Goal: Transaction & Acquisition: Purchase product/service

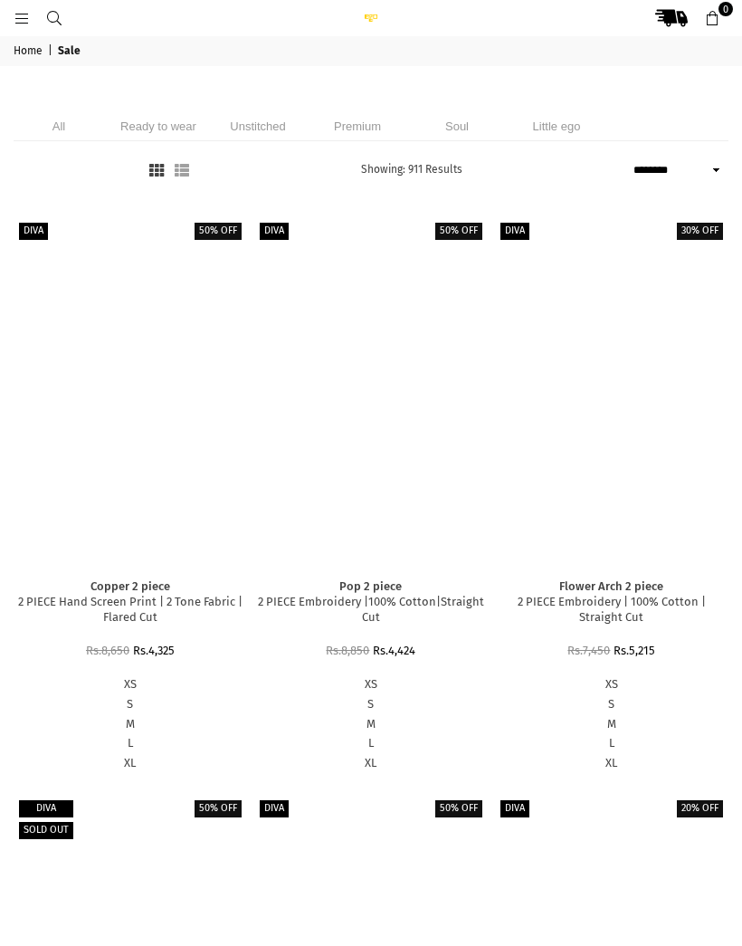
select select "******"
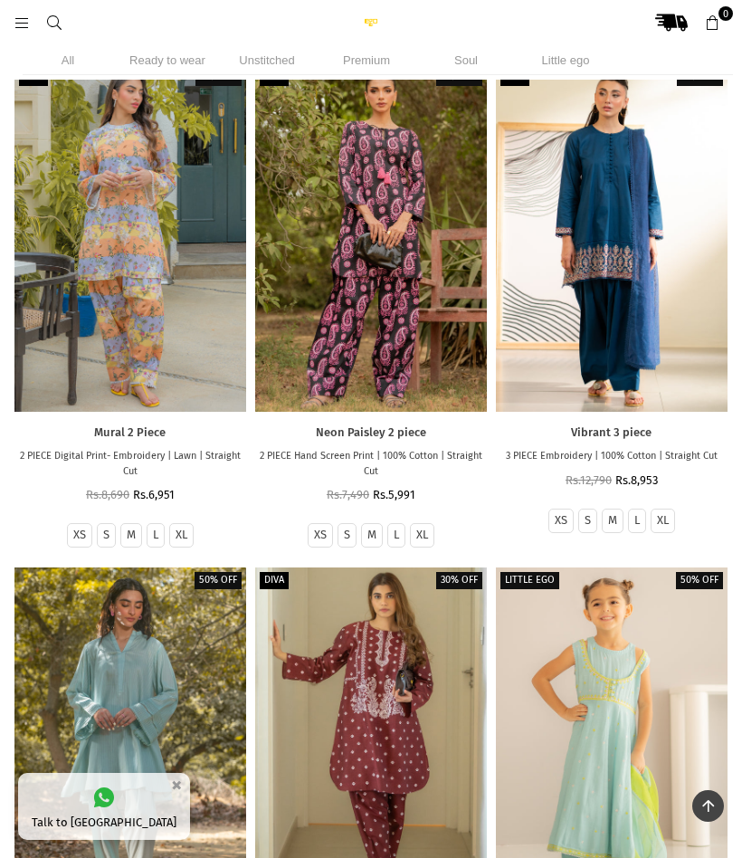
scroll to position [3105, 0]
click at [263, 59] on li "Unstitched" at bounding box center [267, 60] width 91 height 30
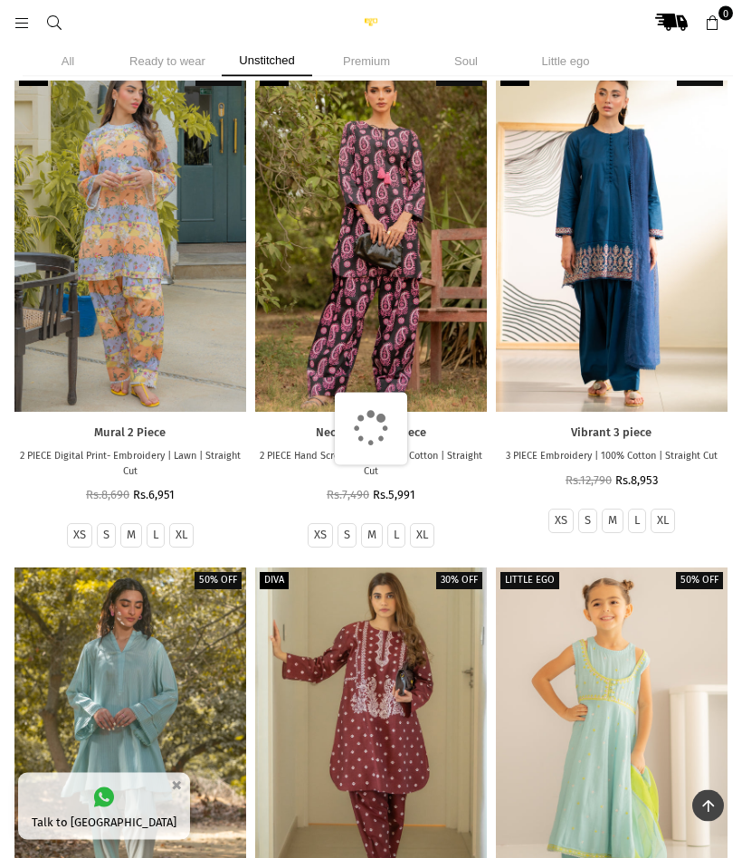
scroll to position [3106, 0]
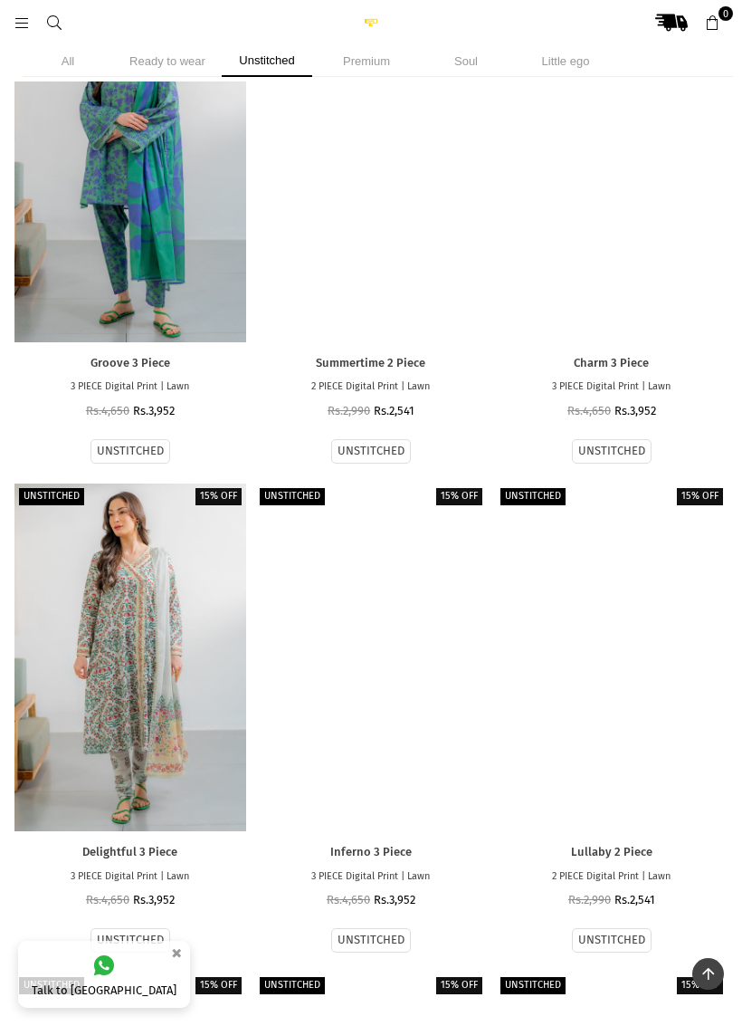
scroll to position [10489, 0]
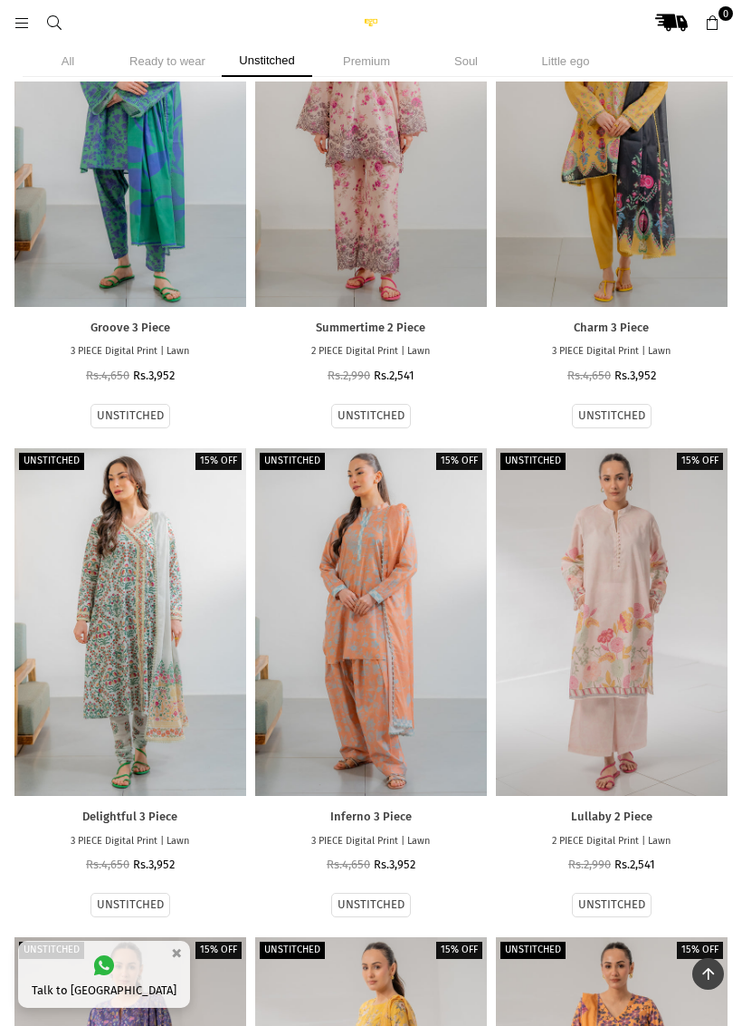
click at [149, 635] on div at bounding box center [130, 622] width 232 height 348
click at [165, 616] on div at bounding box center [130, 622] width 232 height 348
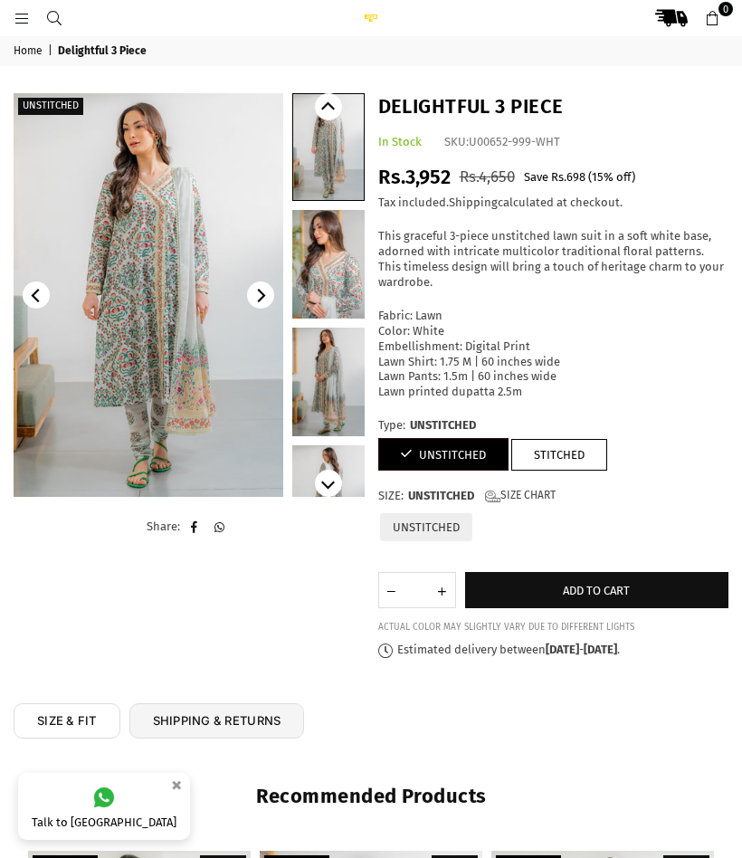
click at [196, 368] on img at bounding box center [149, 295] width 270 height 404
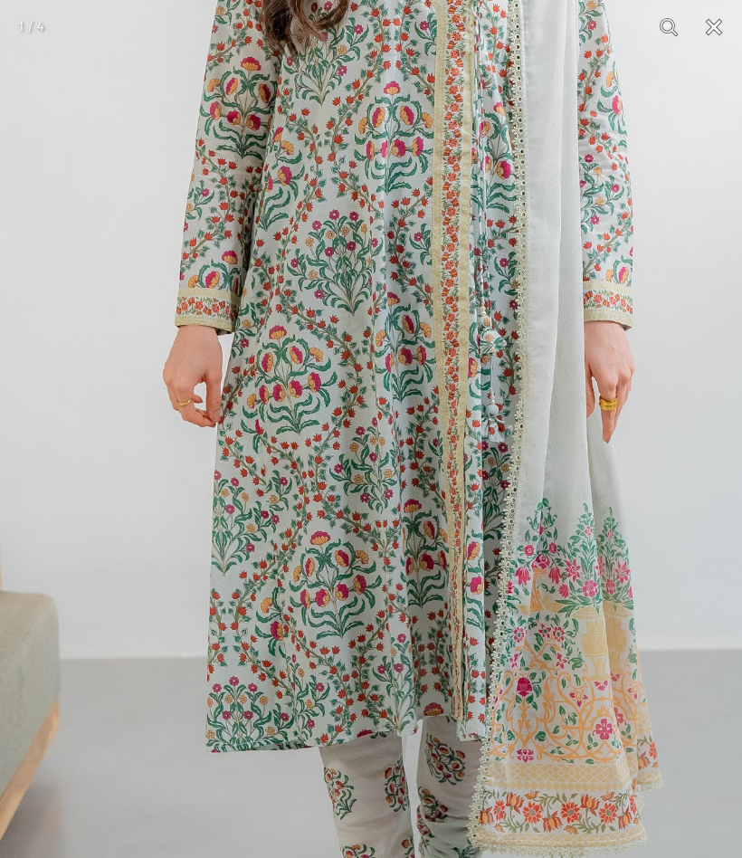
click at [714, 33] on button "Close" at bounding box center [714, 27] width 45 height 54
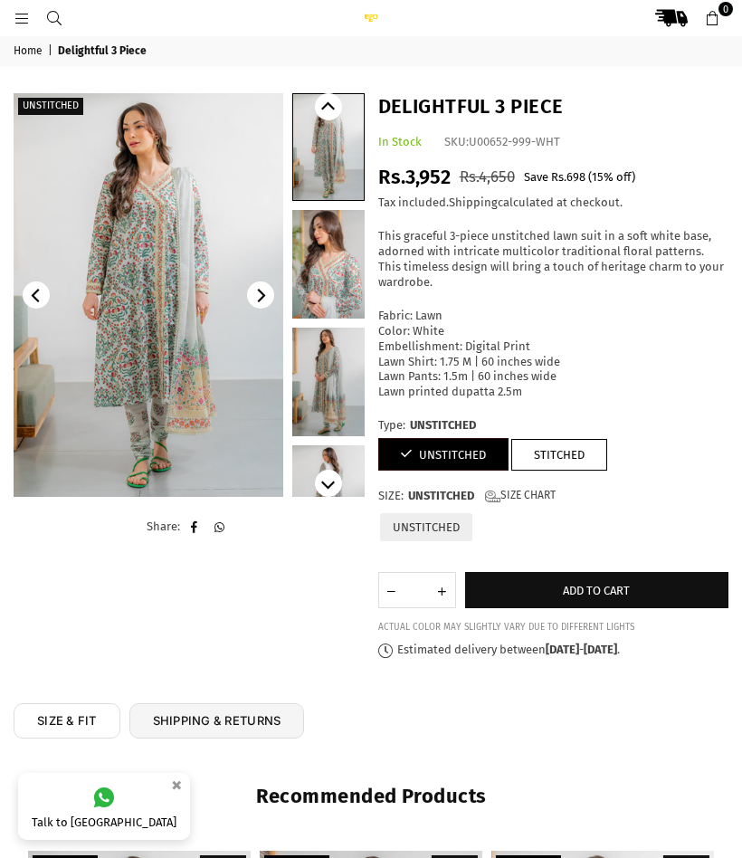
click at [604, 584] on span "Add to cart" at bounding box center [596, 591] width 67 height 14
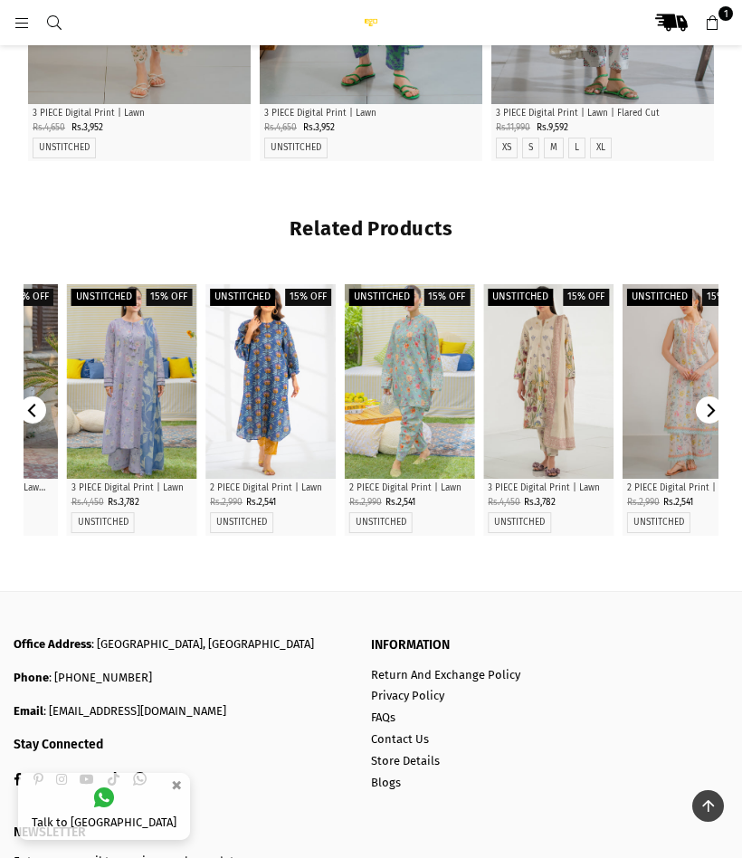
scroll to position [1089, 0]
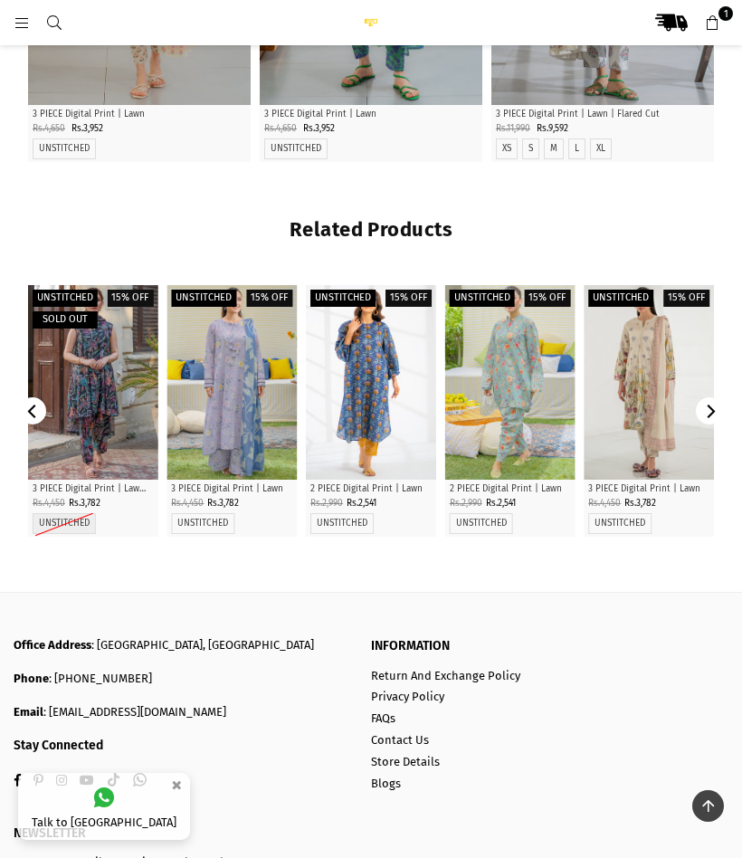
click at [505, 394] on div at bounding box center [510, 382] width 130 height 195
click at [515, 388] on div at bounding box center [510, 382] width 130 height 195
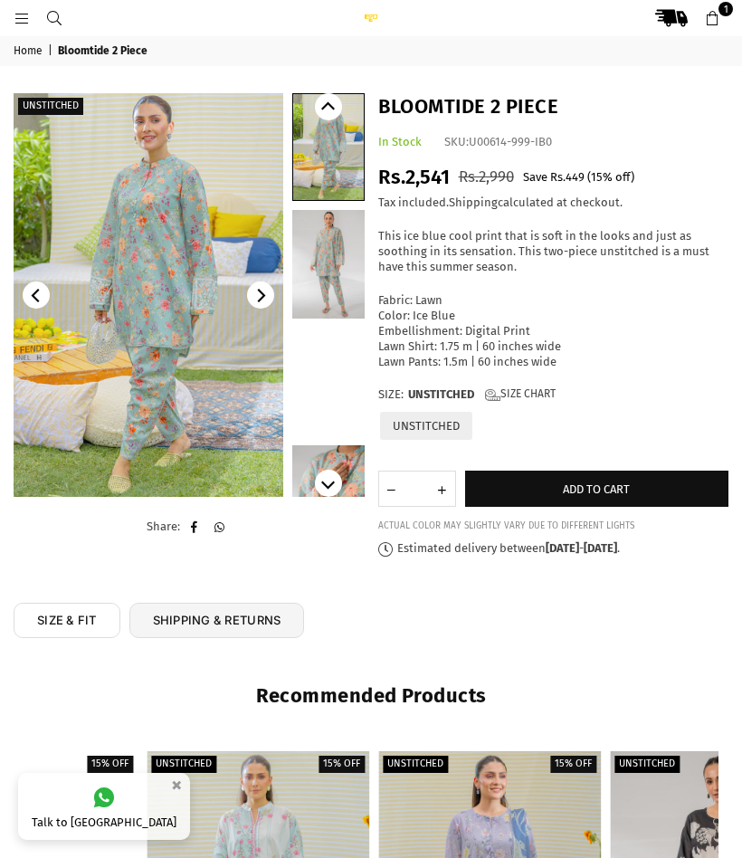
click at [264, 296] on icon "Next" at bounding box center [262, 296] width 8 height 14
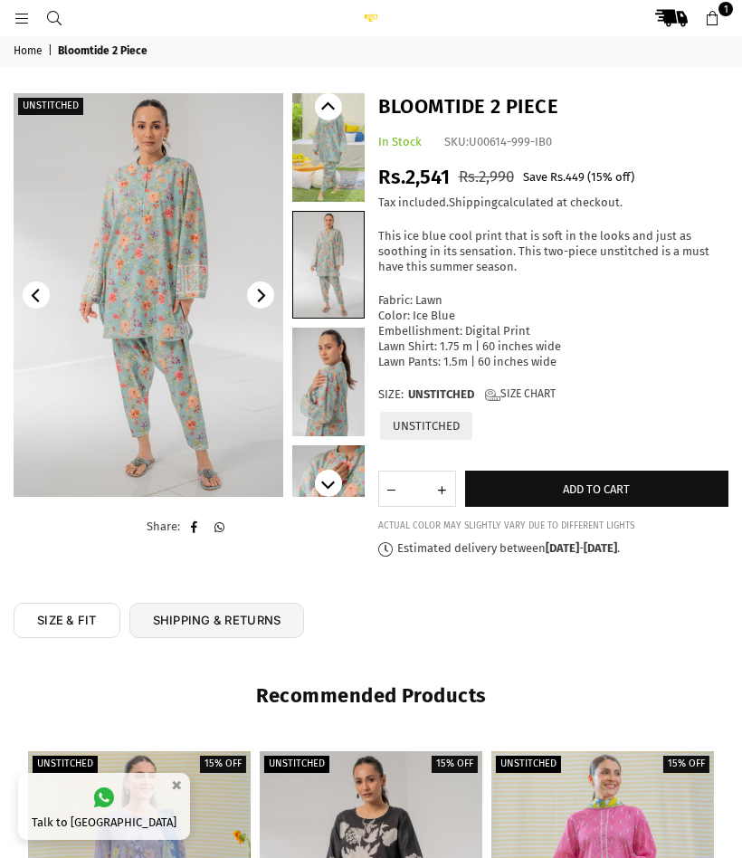
click at [196, 372] on img at bounding box center [149, 295] width 270 height 404
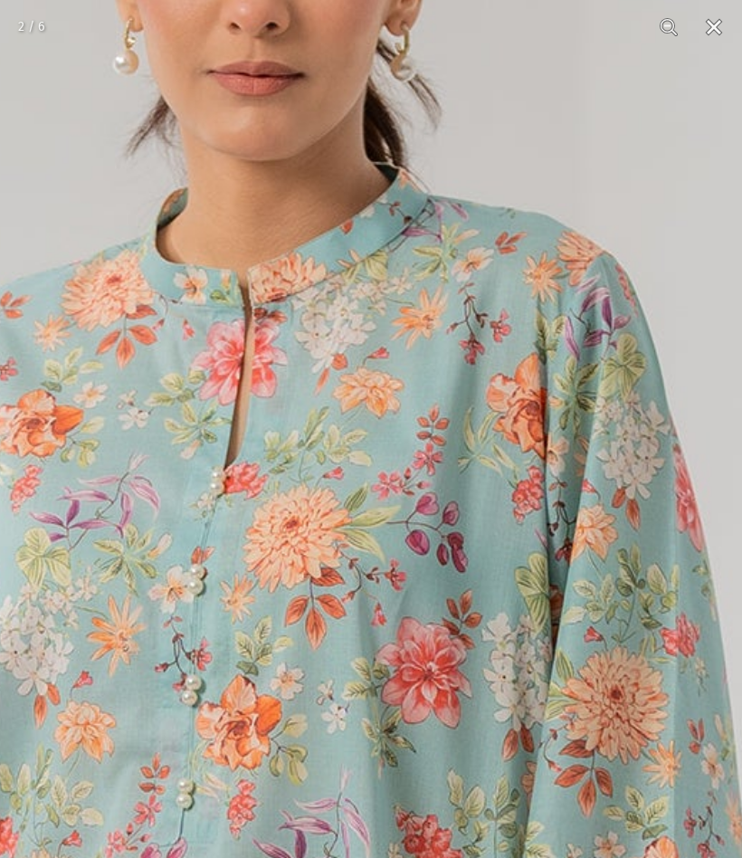
click at [718, 35] on button "Close" at bounding box center [714, 27] width 45 height 54
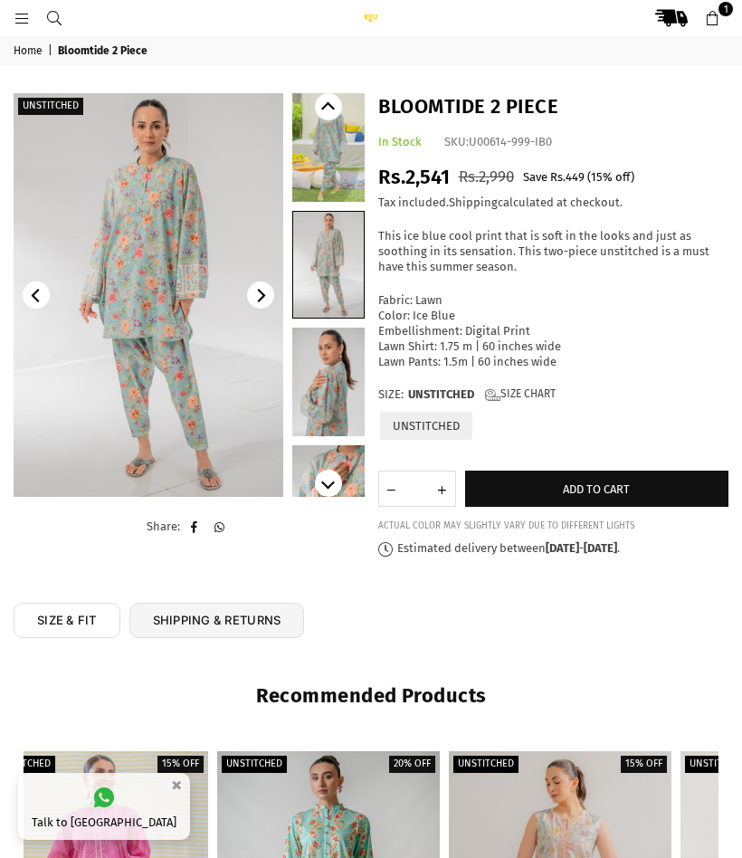
click at [599, 482] on span "Add to cart" at bounding box center [596, 489] width 67 height 14
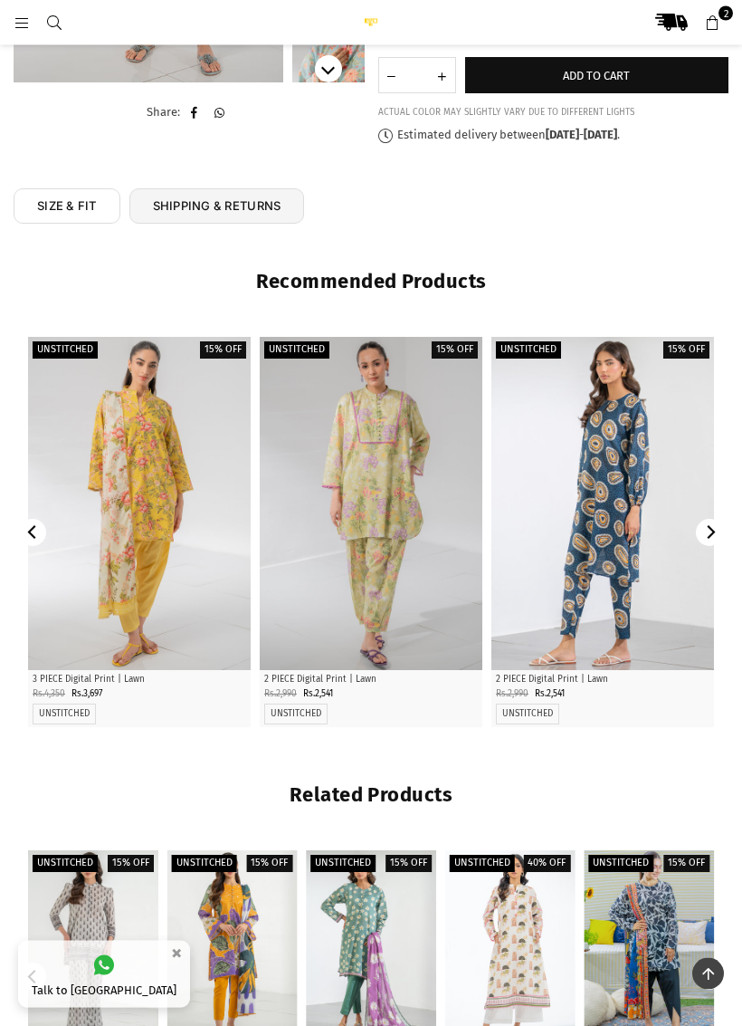
scroll to position [424, 0]
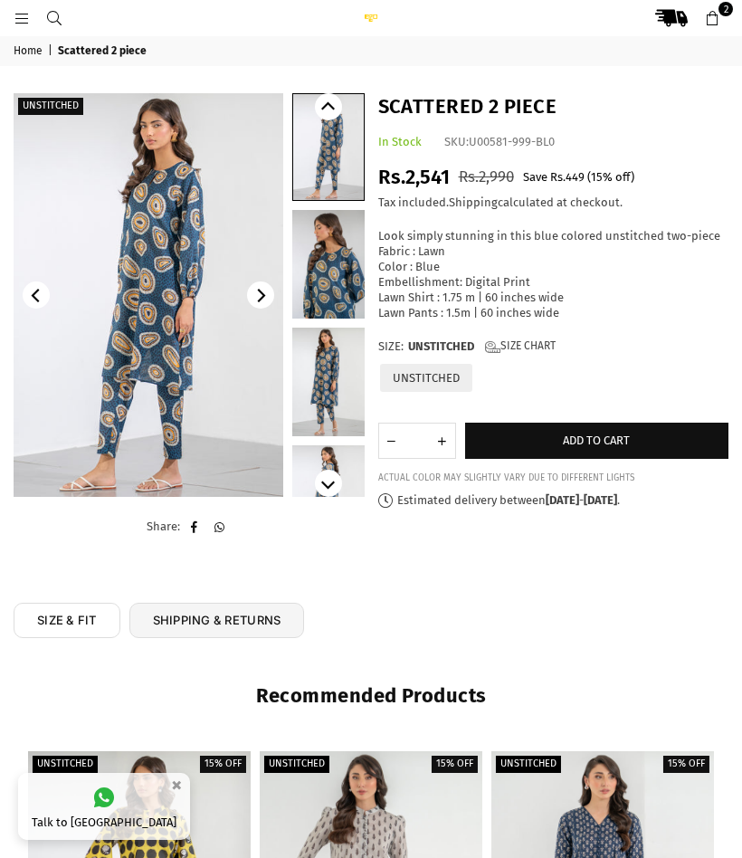
click at [192, 381] on img at bounding box center [149, 295] width 270 height 404
click at [588, 435] on span "Add to cart" at bounding box center [596, 441] width 67 height 14
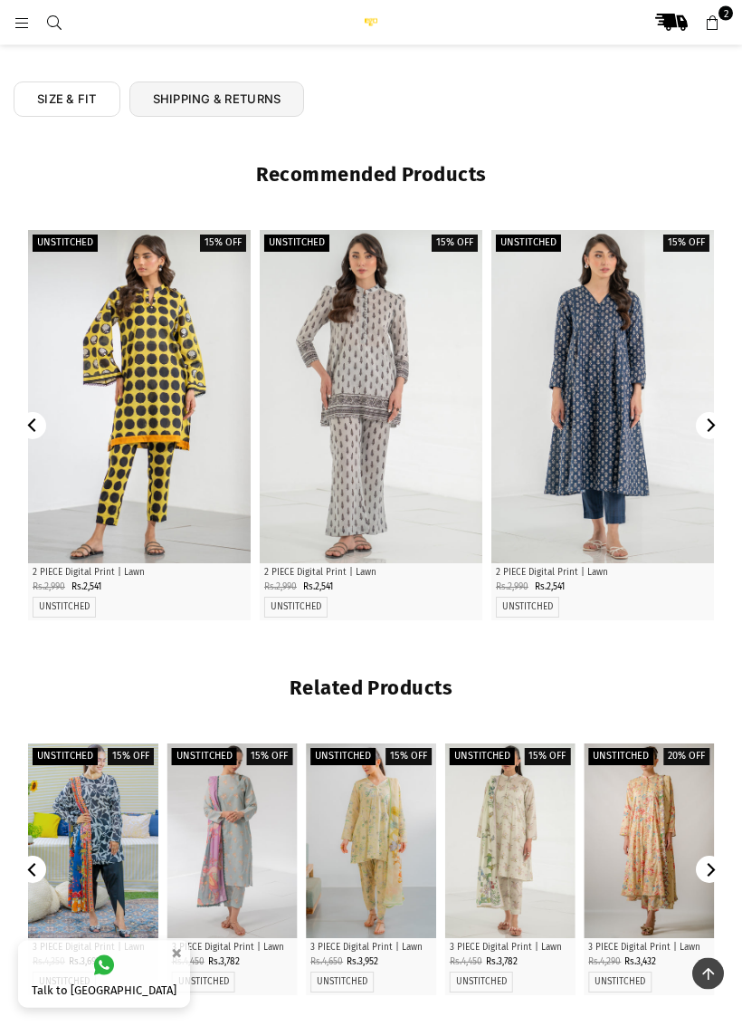
scroll to position [543, 0]
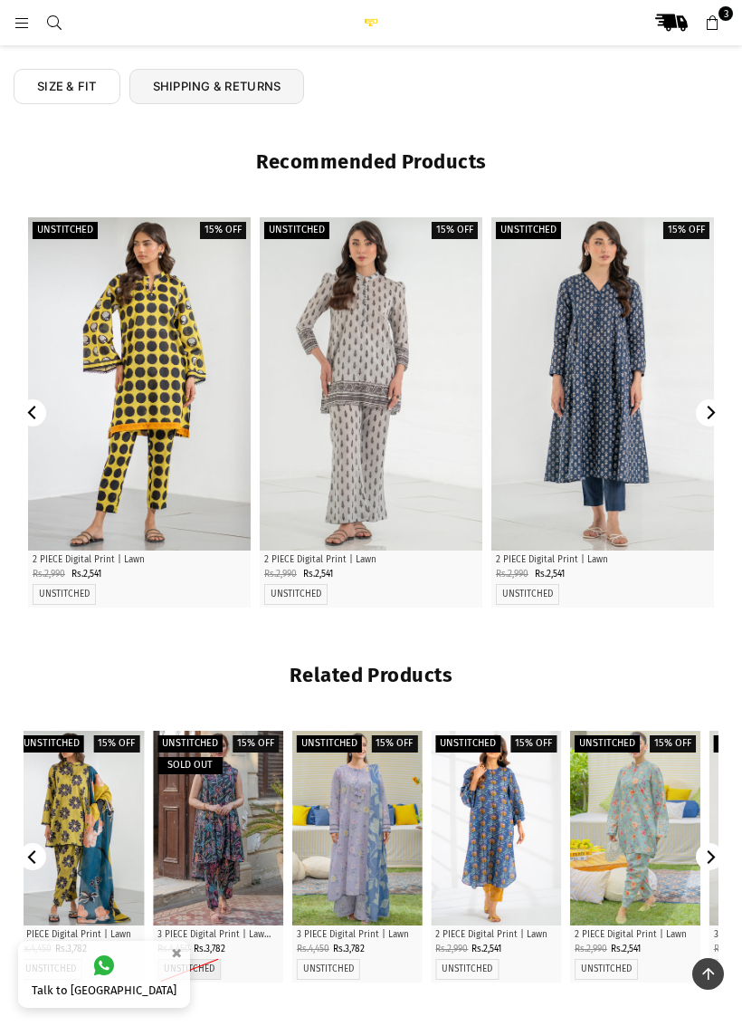
click at [596, 387] on div at bounding box center [603, 384] width 223 height 334
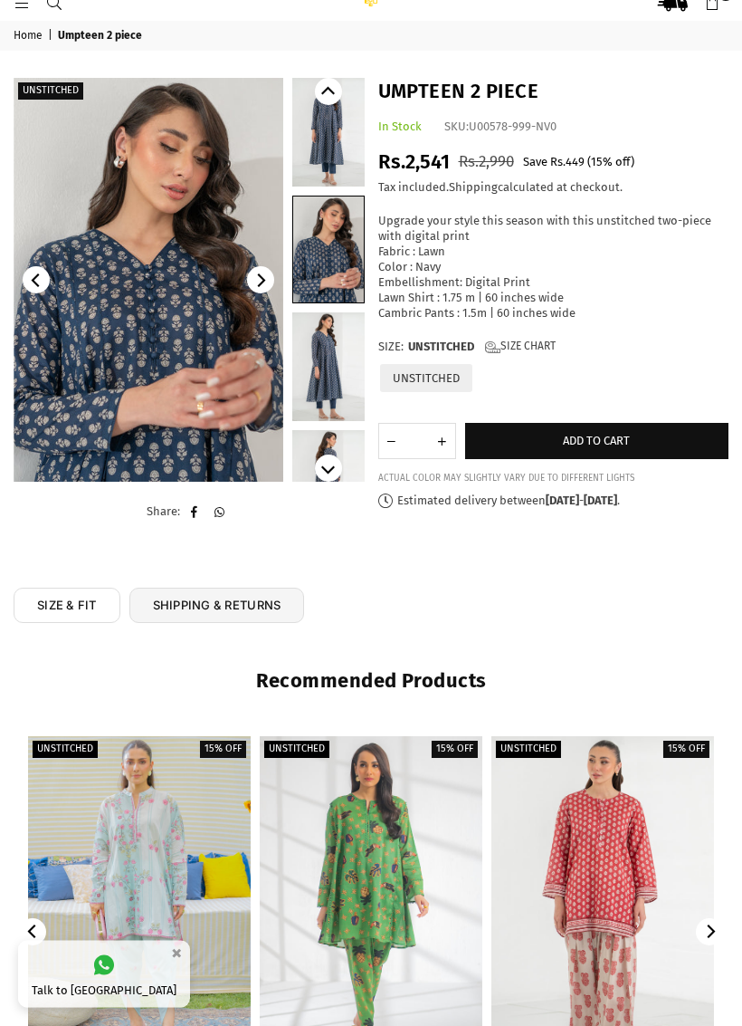
scroll to position [15, 0]
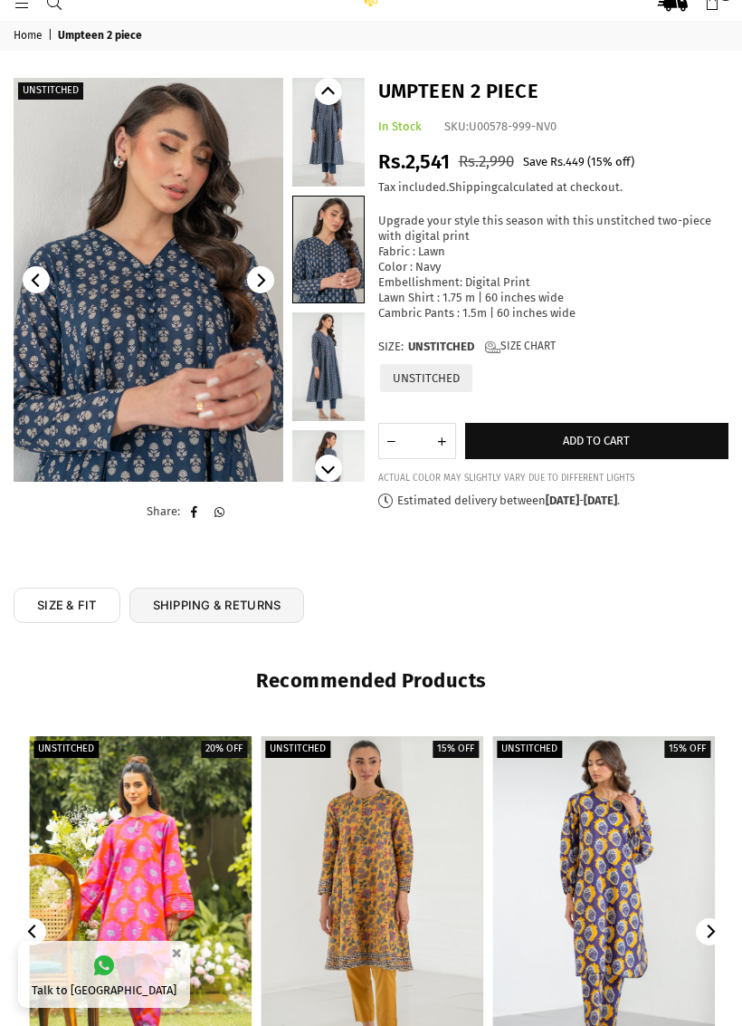
click at [576, 445] on button "Add to cart" at bounding box center [597, 441] width 264 height 36
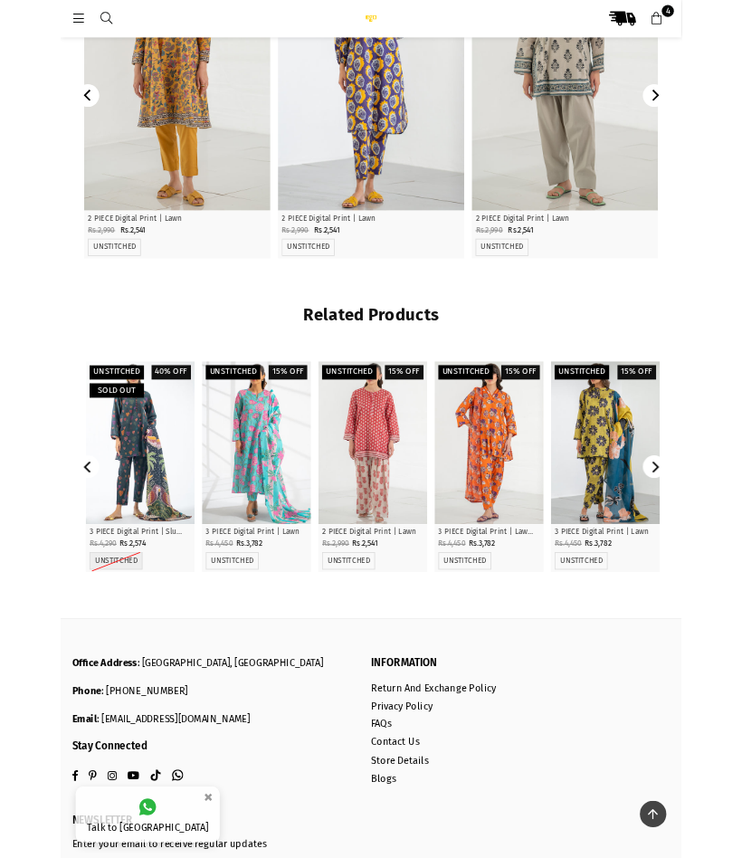
scroll to position [841, 0]
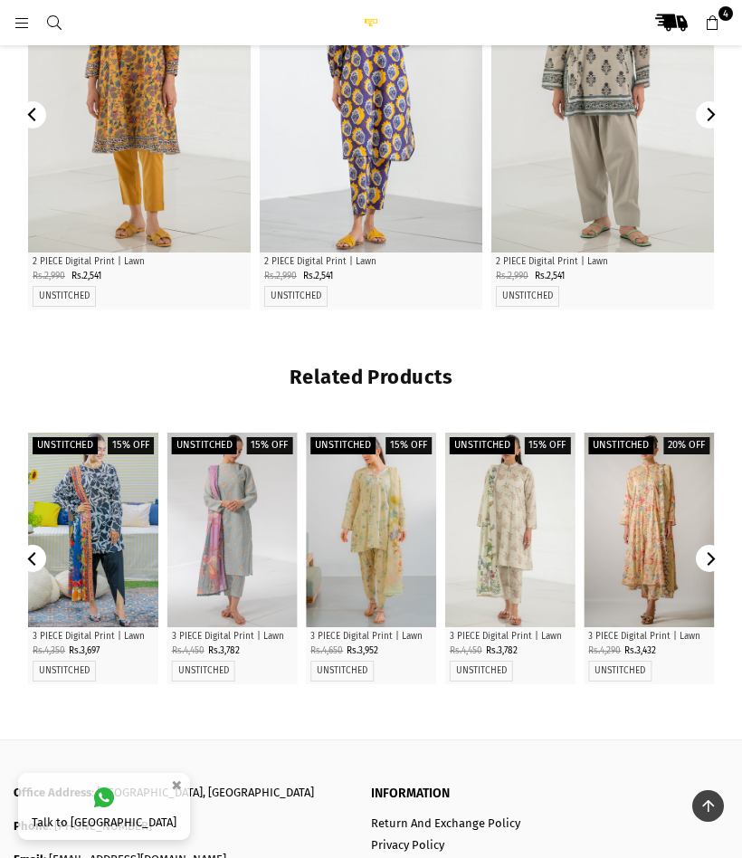
click at [120, 584] on div at bounding box center [93, 530] width 130 height 195
click at [127, 575] on div at bounding box center [93, 530] width 130 height 195
click at [131, 573] on div at bounding box center [93, 530] width 130 height 195
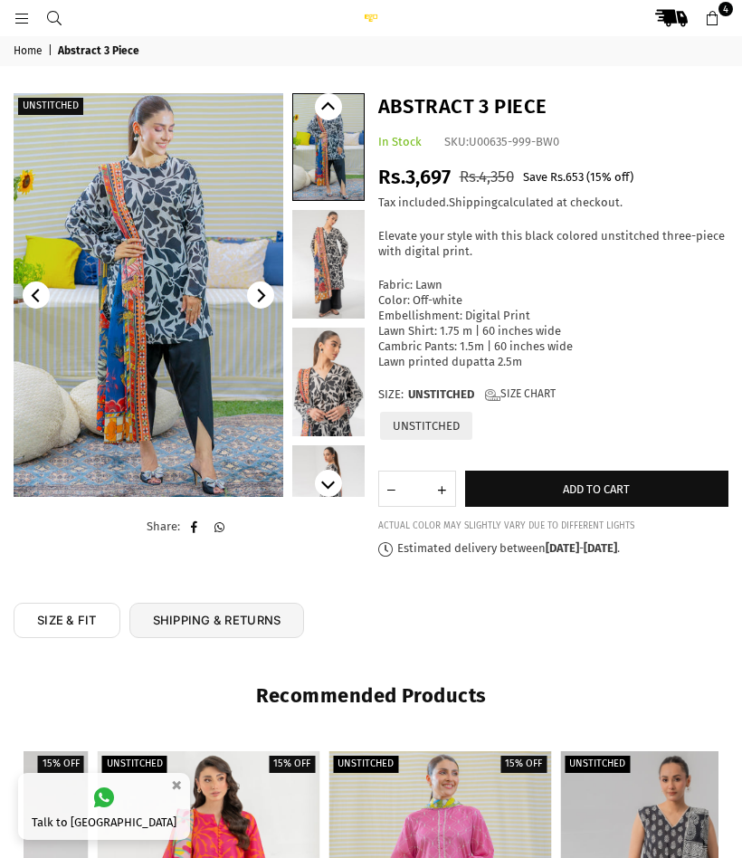
click at [124, 270] on img at bounding box center [149, 295] width 270 height 404
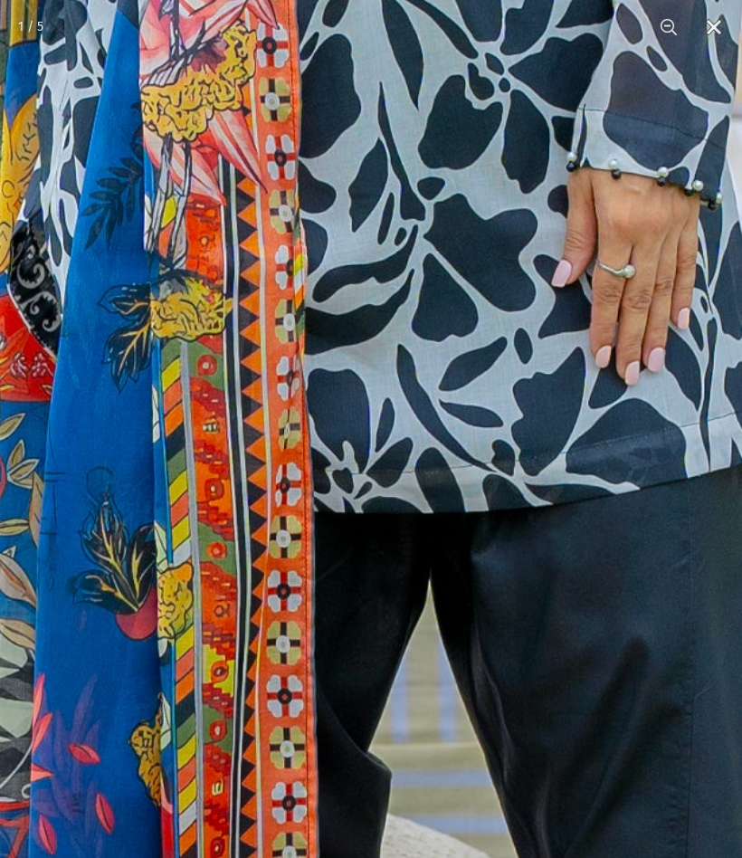
click at [461, 662] on img at bounding box center [329, 168] width 1894 height 2841
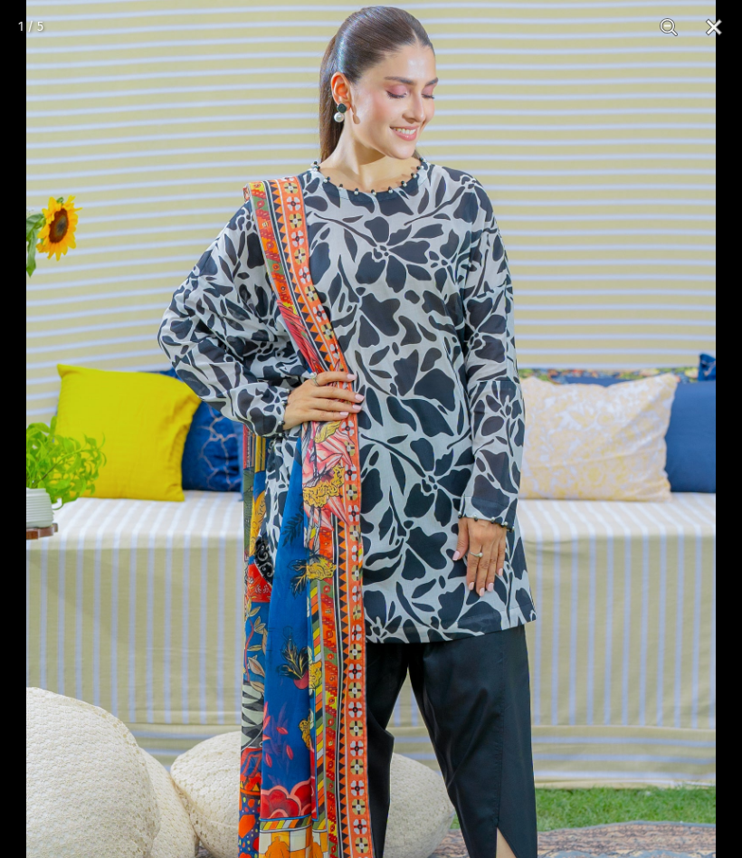
click at [696, 32] on button "Close" at bounding box center [714, 27] width 45 height 54
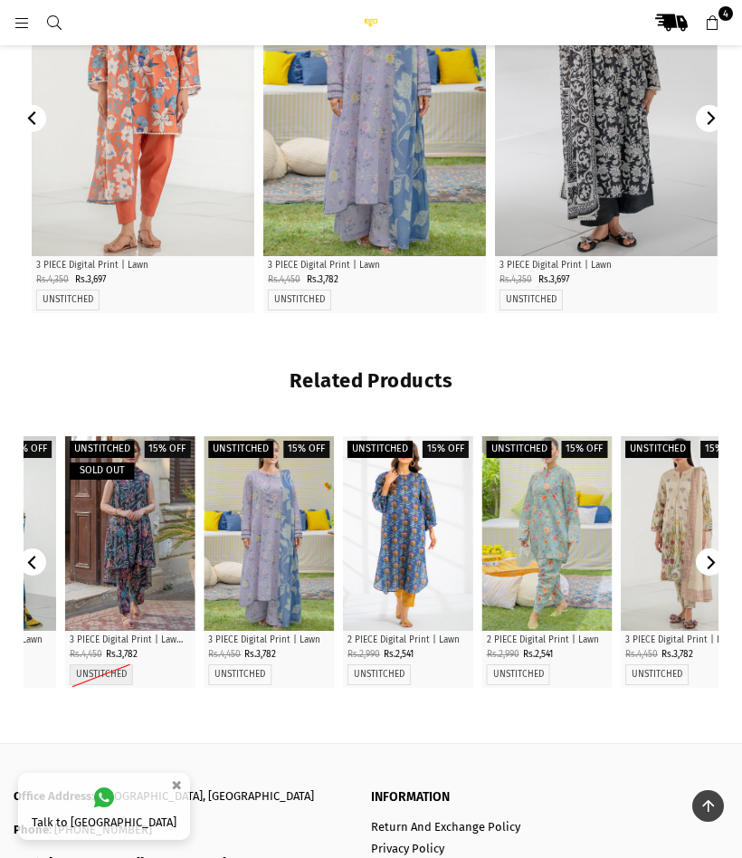
scroll to position [827, 0]
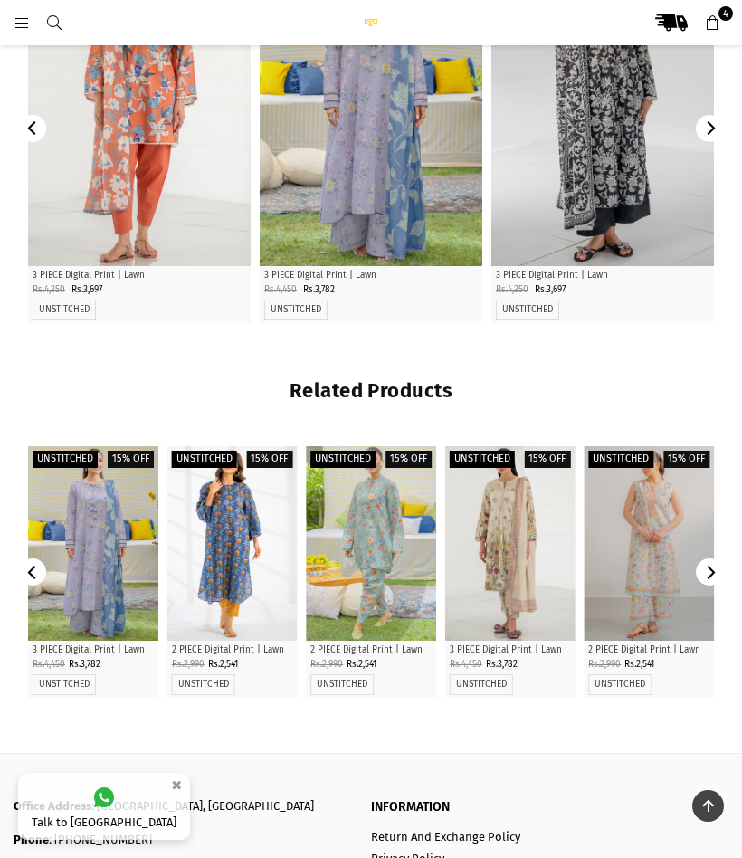
click at [248, 561] on div at bounding box center [232, 543] width 130 height 195
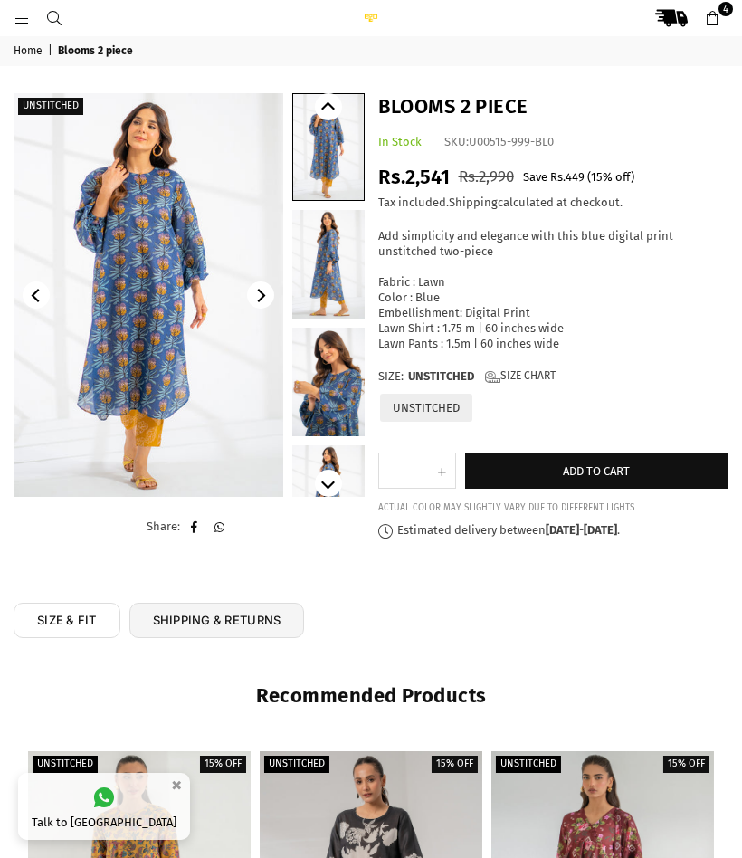
click at [241, 463] on img at bounding box center [149, 295] width 270 height 404
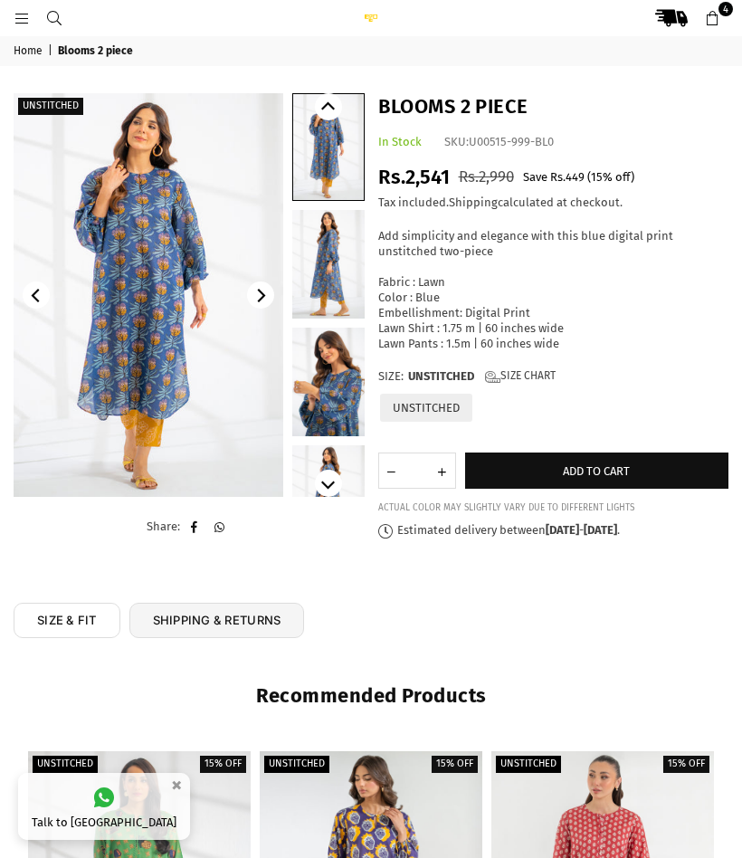
click at [587, 466] on span "Add to cart" at bounding box center [596, 471] width 67 height 14
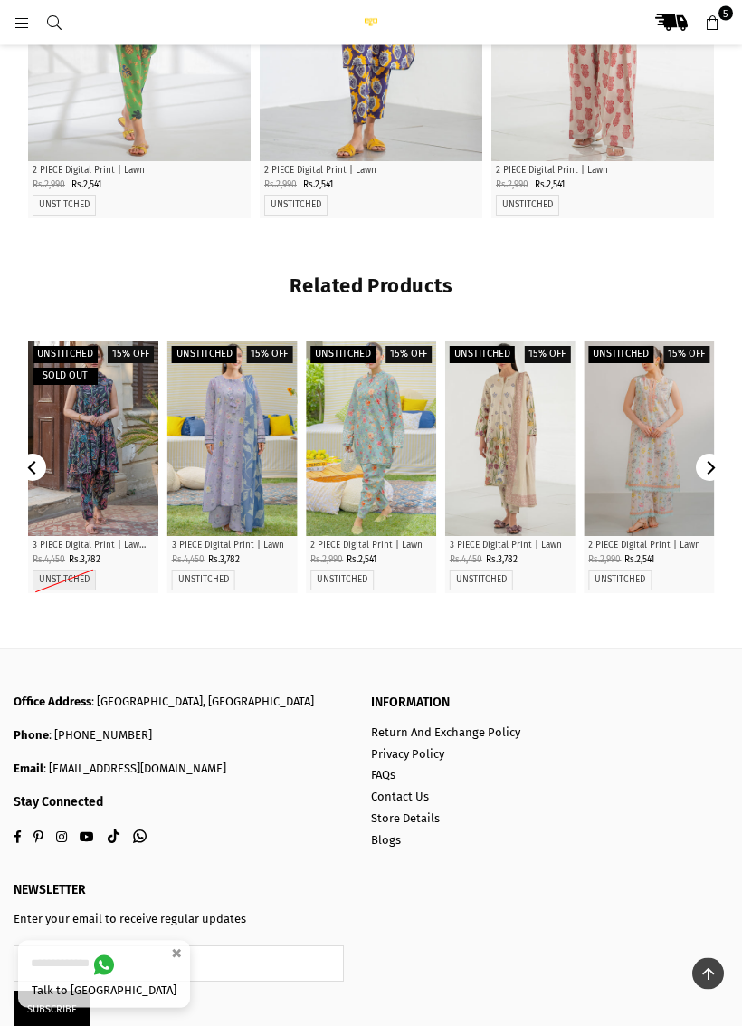
scroll to position [1030, 0]
